Goal: Task Accomplishment & Management: Complete application form

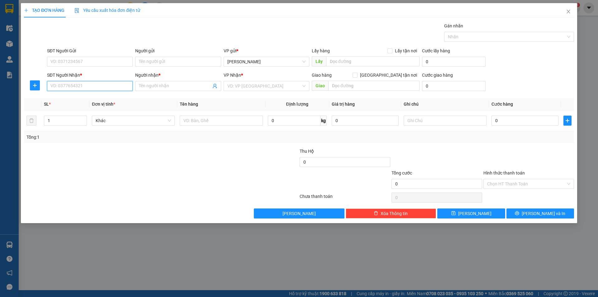
click at [74, 84] on input "SĐT Người Nhận *" at bounding box center [90, 86] width 86 height 10
type input "0981814731"
click at [170, 82] on input "Người nhận *" at bounding box center [175, 85] width 72 height 7
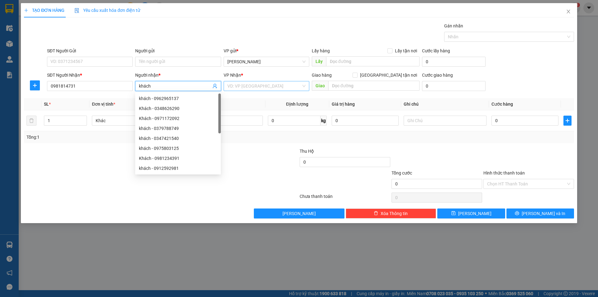
type input "khách"
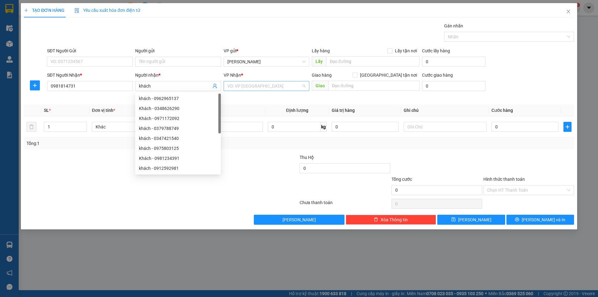
click at [242, 81] on input "search" at bounding box center [264, 85] width 74 height 9
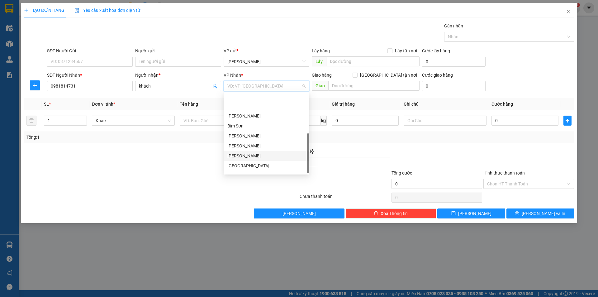
scroll to position [90, 0]
click at [251, 149] on div "Bến xe Giáp Bát" at bounding box center [266, 148] width 78 height 7
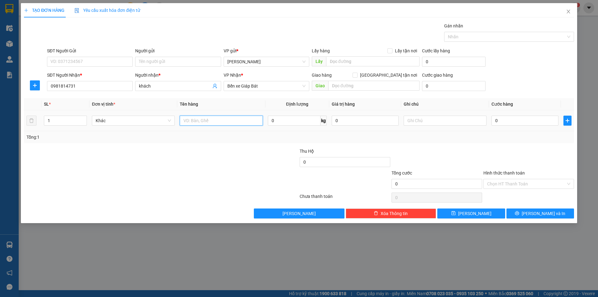
click at [194, 120] on input "text" at bounding box center [221, 120] width 83 height 10
type input "1 thùng xốp"
click at [494, 120] on input "0" at bounding box center [524, 120] width 67 height 10
click at [492, 121] on input "0" at bounding box center [524, 120] width 67 height 10
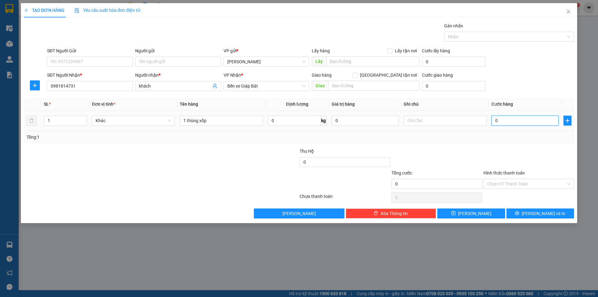
type input "50"
type input "50.000"
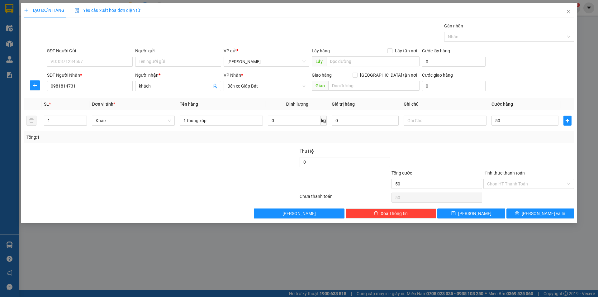
type input "50.000"
click at [506, 143] on div "Tổng: 1" at bounding box center [299, 137] width 550 height 12
click at [539, 212] on span "[PERSON_NAME] và In" at bounding box center [543, 213] width 44 height 7
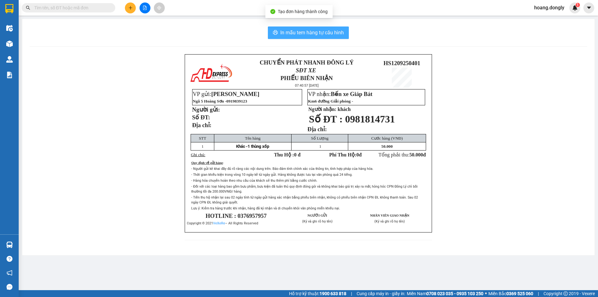
click at [306, 33] on span "In mẫu tem hàng tự cấu hình" at bounding box center [311, 33] width 63 height 8
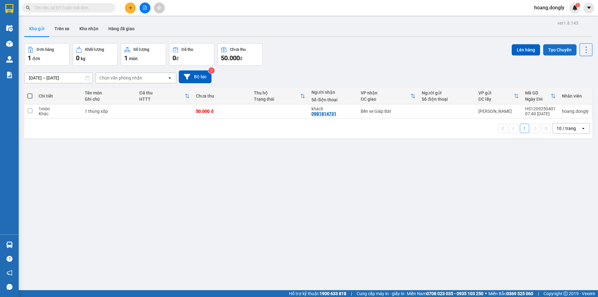
click at [551, 50] on button "Tạo Chuyến" at bounding box center [559, 49] width 33 height 11
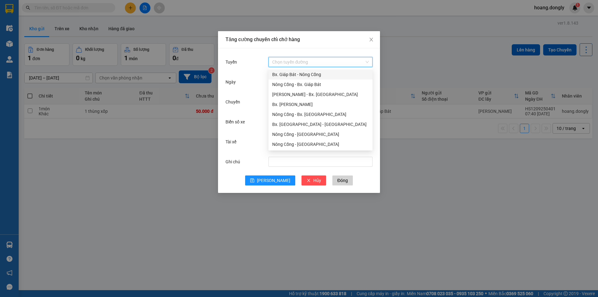
click at [348, 62] on input "Tuyến" at bounding box center [318, 61] width 92 height 9
click at [318, 83] on div "Nông Cống - Bx. Giáp Bát" at bounding box center [320, 84] width 96 height 7
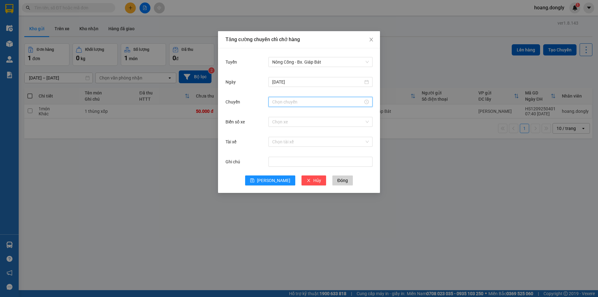
click at [300, 99] on input "Chuyến" at bounding box center [317, 101] width 91 height 7
click at [274, 174] on div "07" at bounding box center [276, 174] width 17 height 9
click at [295, 151] on div "40" at bounding box center [294, 151] width 17 height 9
type input "07:40"
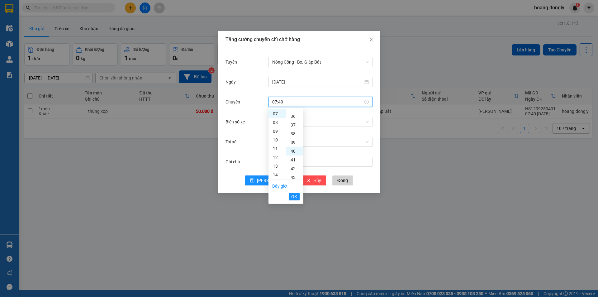
scroll to position [349, 0]
click at [293, 198] on span "OK" at bounding box center [294, 196] width 6 height 7
click at [296, 121] on input "Biển số xe" at bounding box center [318, 121] width 92 height 9
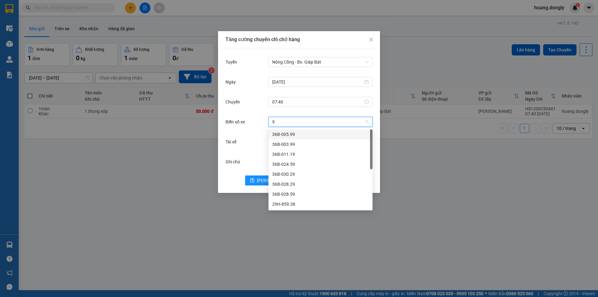
type input "90"
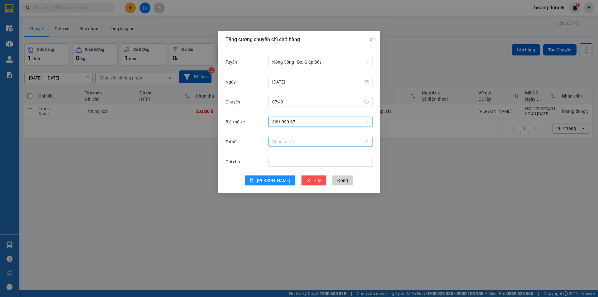
click at [286, 141] on input "Tài xế" at bounding box center [318, 141] width 92 height 9
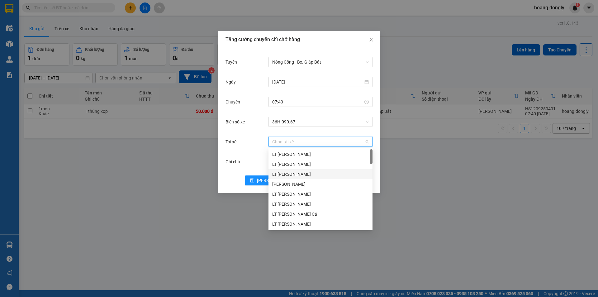
click at [294, 142] on input "Tài xế" at bounding box center [318, 141] width 92 height 9
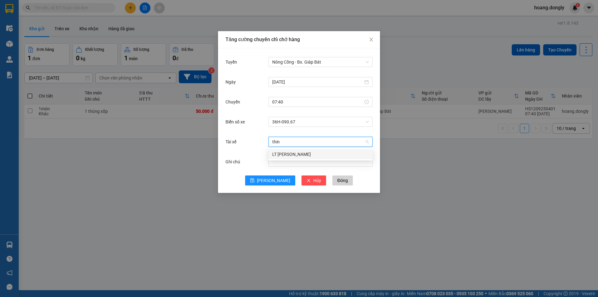
type input "thinh"
click at [291, 155] on div "LT [PERSON_NAME]" at bounding box center [320, 154] width 96 height 7
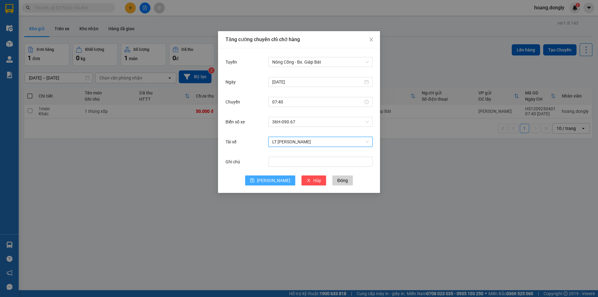
click at [271, 179] on span "[PERSON_NAME]" at bounding box center [273, 180] width 33 height 7
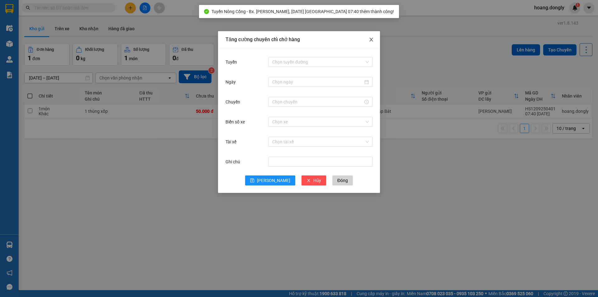
click at [370, 38] on icon "close" at bounding box center [370, 39] width 5 height 5
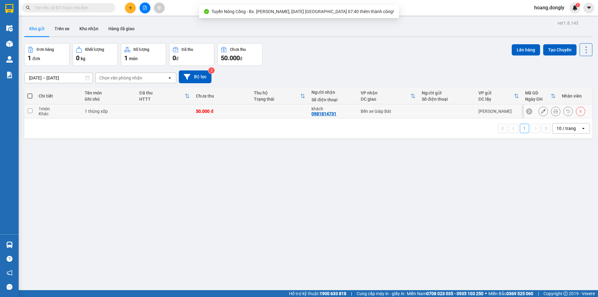
click at [153, 111] on td at bounding box center [164, 111] width 57 height 14
checkbox input "true"
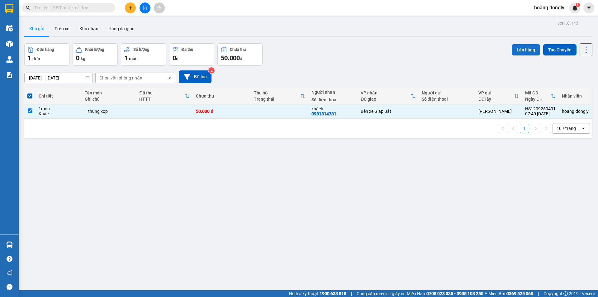
click at [512, 49] on button "Lên hàng" at bounding box center [525, 49] width 28 height 11
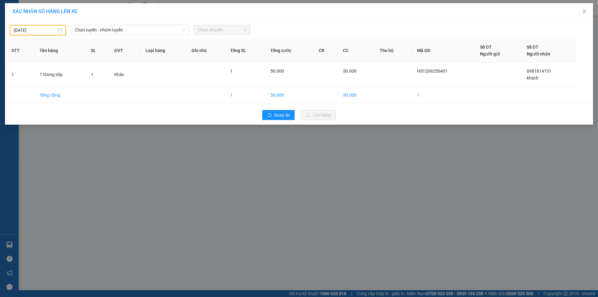
click at [59, 28] on div "[DATE]" at bounding box center [38, 30] width 48 height 7
click at [76, 76] on div "12" at bounding box center [74, 75] width 7 height 7
type input "[DATE]"
click at [134, 28] on span "Chọn tuyến - nhóm tuyến" at bounding box center [130, 29] width 110 height 9
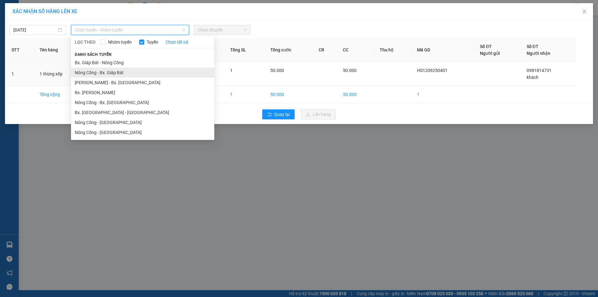
click at [115, 73] on li "Nông Cống - Bx. Giáp Bát" at bounding box center [142, 73] width 143 height 10
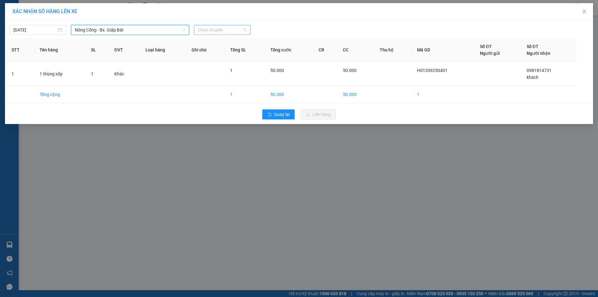
click at [222, 26] on span "Chọn chuyến" at bounding box center [222, 29] width 49 height 9
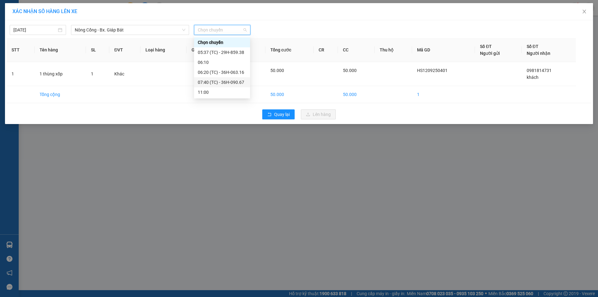
click at [212, 83] on div "07:40 (TC) - 36H-090.67" at bounding box center [222, 82] width 49 height 7
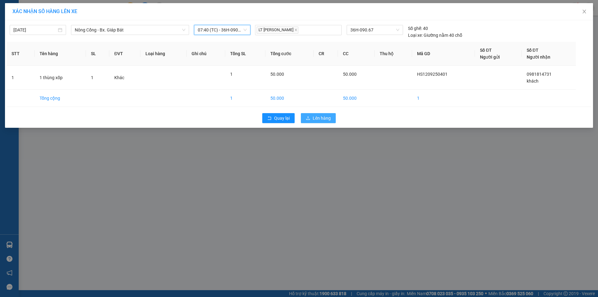
click at [317, 118] on span "Lên hàng" at bounding box center [321, 118] width 18 height 7
